Goal: Task Accomplishment & Management: Manage account settings

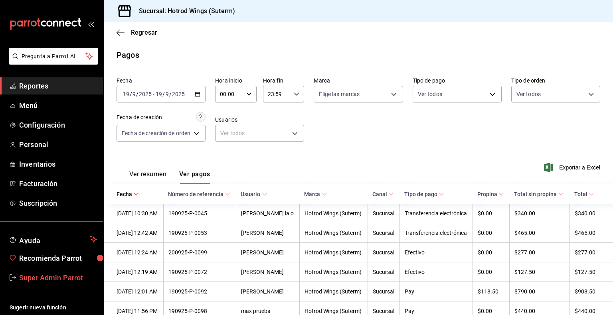
scroll to position [102, 0]
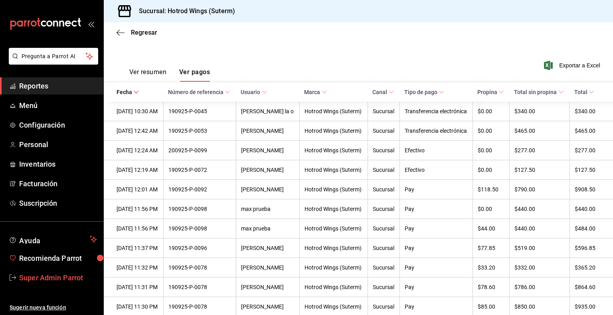
click at [42, 277] on span "Super Admin Parrot" at bounding box center [58, 277] width 78 height 11
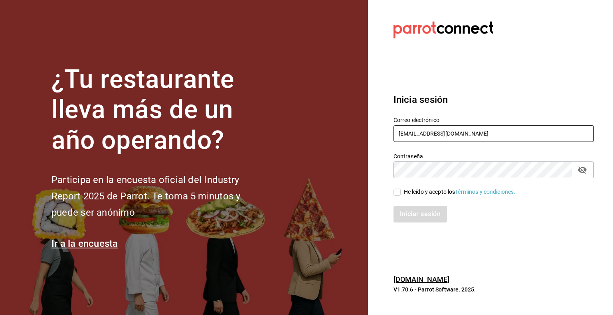
click at [445, 126] on input "[EMAIL_ADDRESS][DOMAIN_NAME]" at bounding box center [493, 133] width 200 height 17
type input "o"
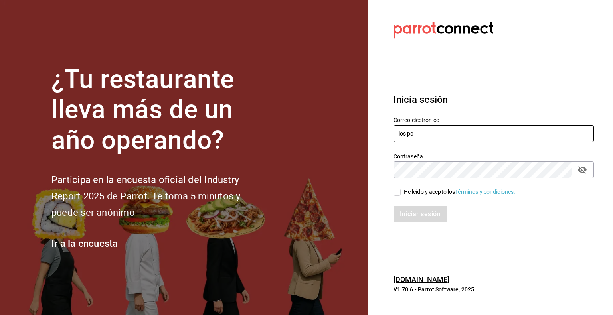
type input "los po"
